Goal: Communication & Community: Answer question/provide support

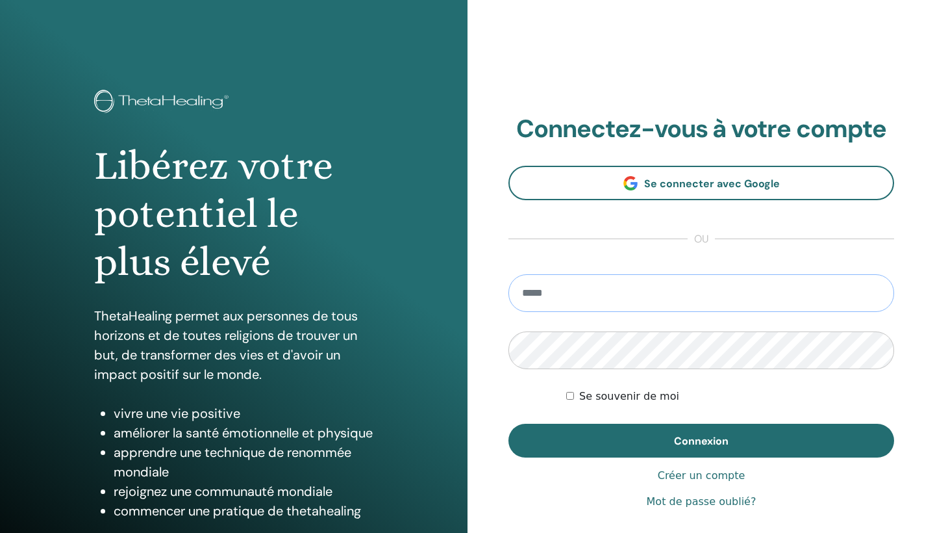
type input "**********"
click at [702, 440] on button "Connexion" at bounding box center [702, 441] width 386 height 34
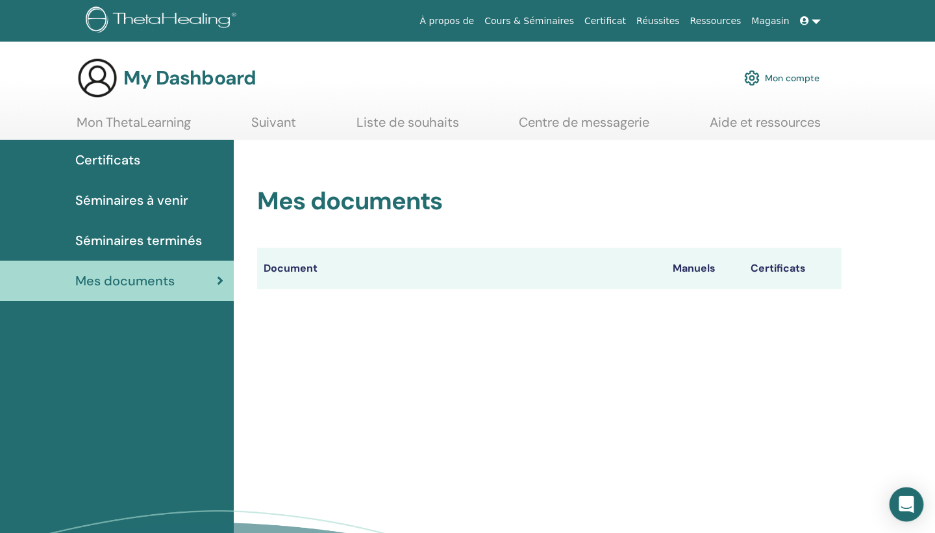
click at [903, 494] on div "Open Intercom Messenger" at bounding box center [907, 504] width 34 height 34
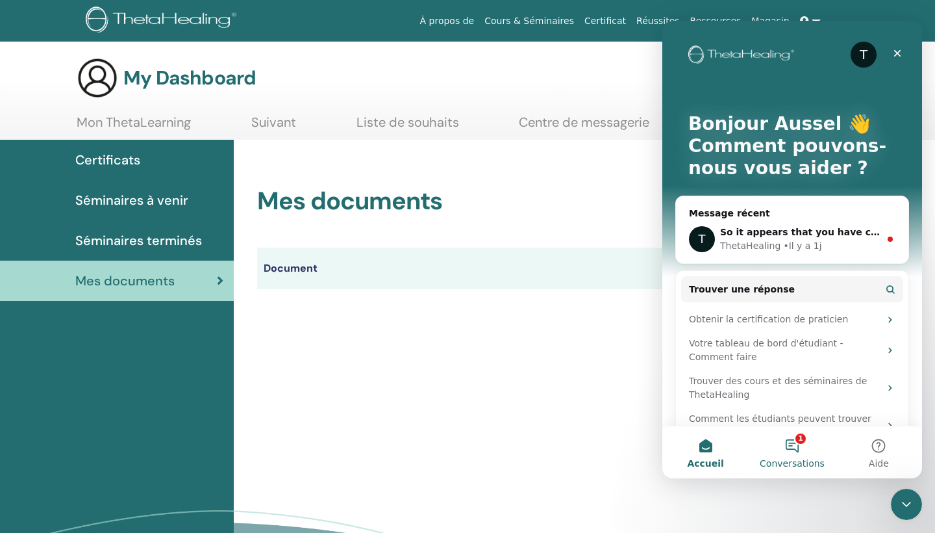
click at [793, 446] on button "1 Conversations" at bounding box center [792, 452] width 86 height 52
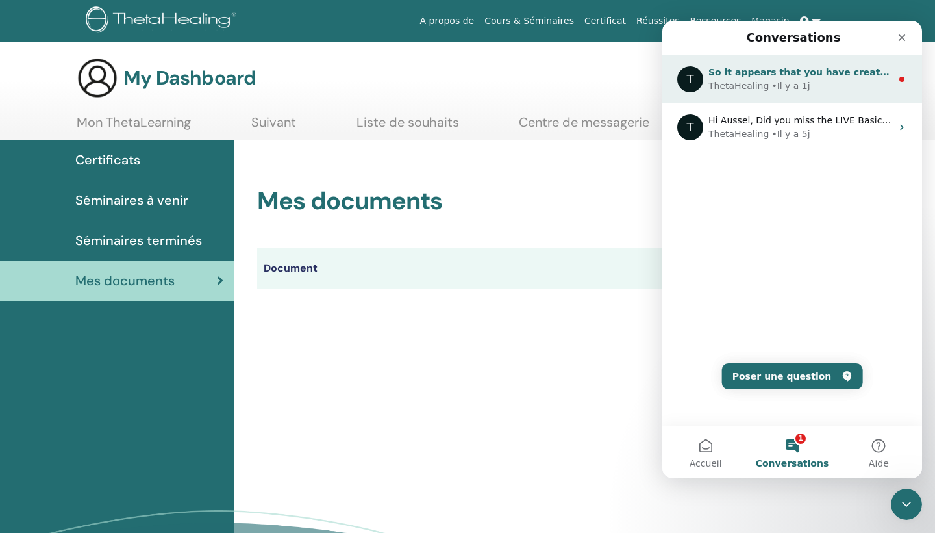
click at [790, 79] on div "So it appears that you have created multiple profiles in the database. Can you …" at bounding box center [800, 73] width 183 height 14
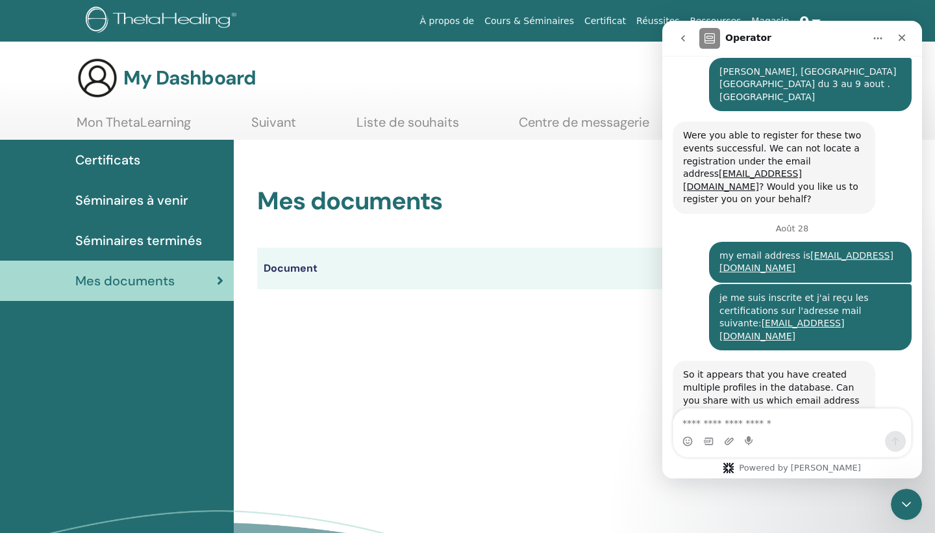
scroll to position [479, 0]
drag, startPoint x: 884, startPoint y: 236, endPoint x: 715, endPoint y: 241, distance: 169.0
click at [715, 242] on div "my email address is soinsenergetiques33200@gmail.com Aussel • Il y a 1j" at bounding box center [810, 262] width 203 height 41
copy div "my email address is soinsenergetiques33200@gmail.com"
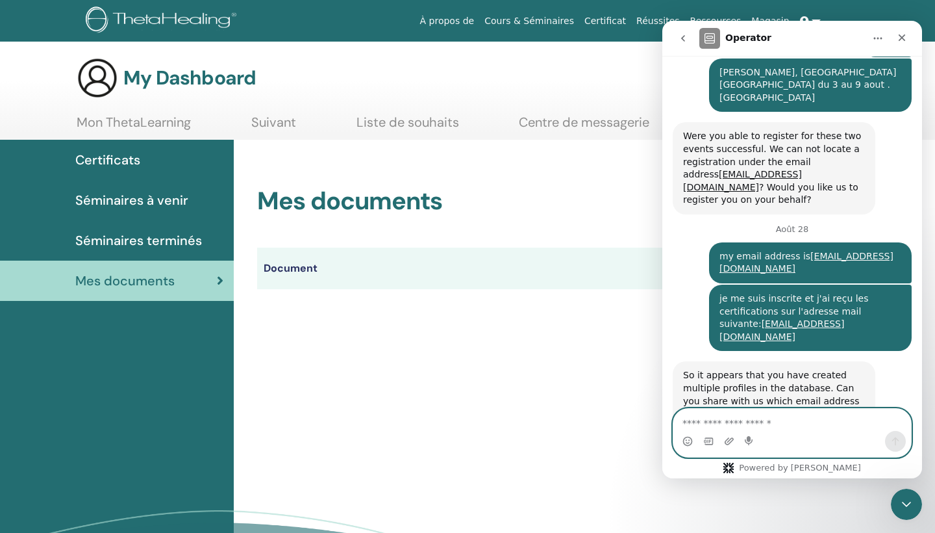
click at [696, 420] on textarea "Envoyer un message..." at bounding box center [793, 420] width 238 height 22
paste textarea "**********"
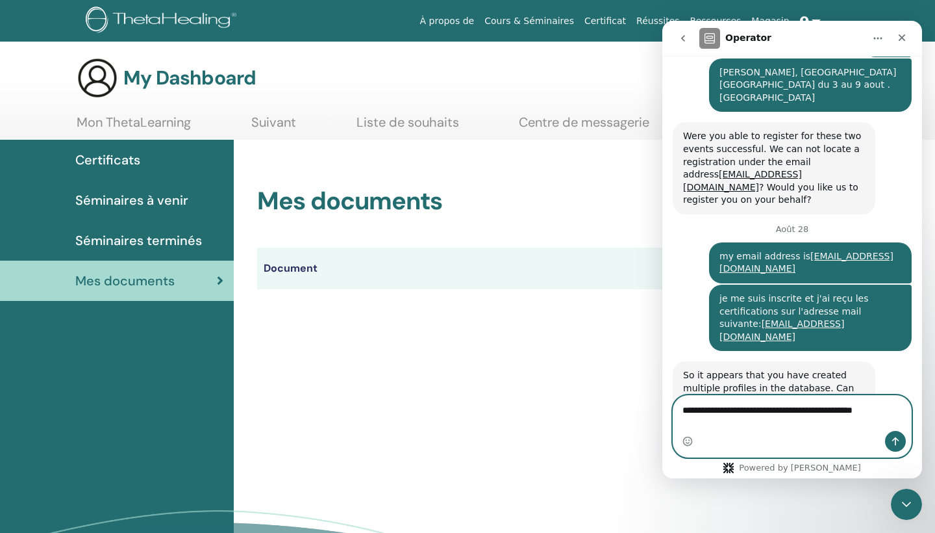
scroll to position [492, 0]
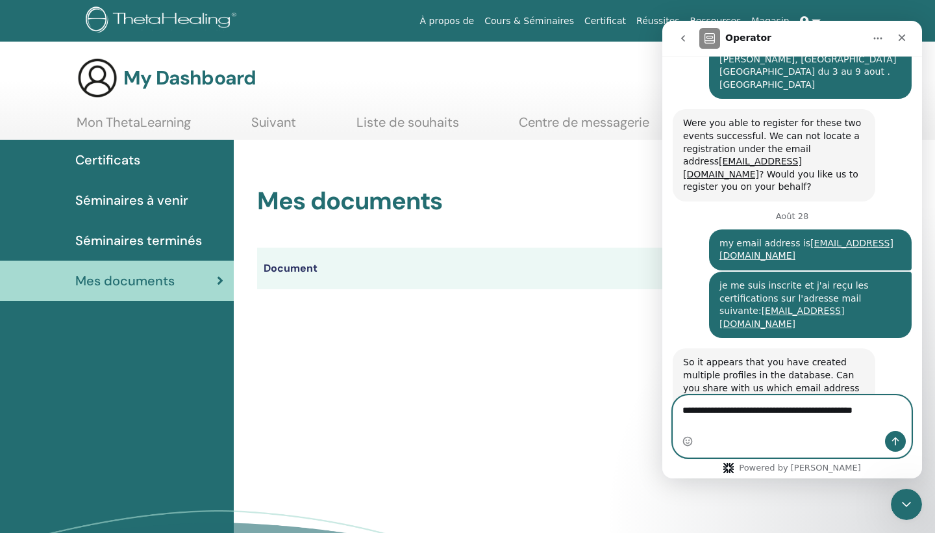
drag, startPoint x: 772, startPoint y: 410, endPoint x: 655, endPoint y: 410, distance: 116.9
click html "Operator You have a new login experience! Thetahealing now uses email as your u…"
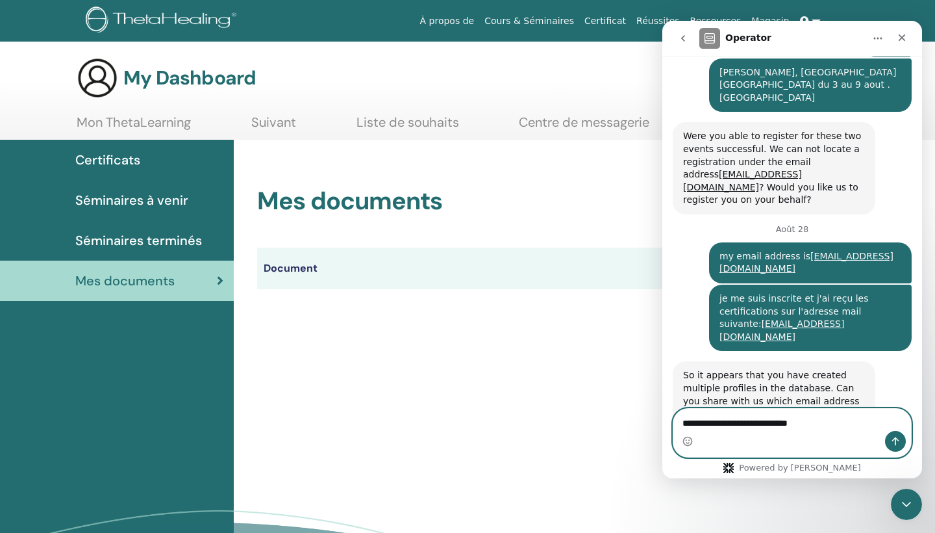
type textarea "**********"
click at [895, 446] on icon "Envoyer un message…" at bounding box center [896, 441] width 10 height 10
